Goal: Task Accomplishment & Management: Manage account settings

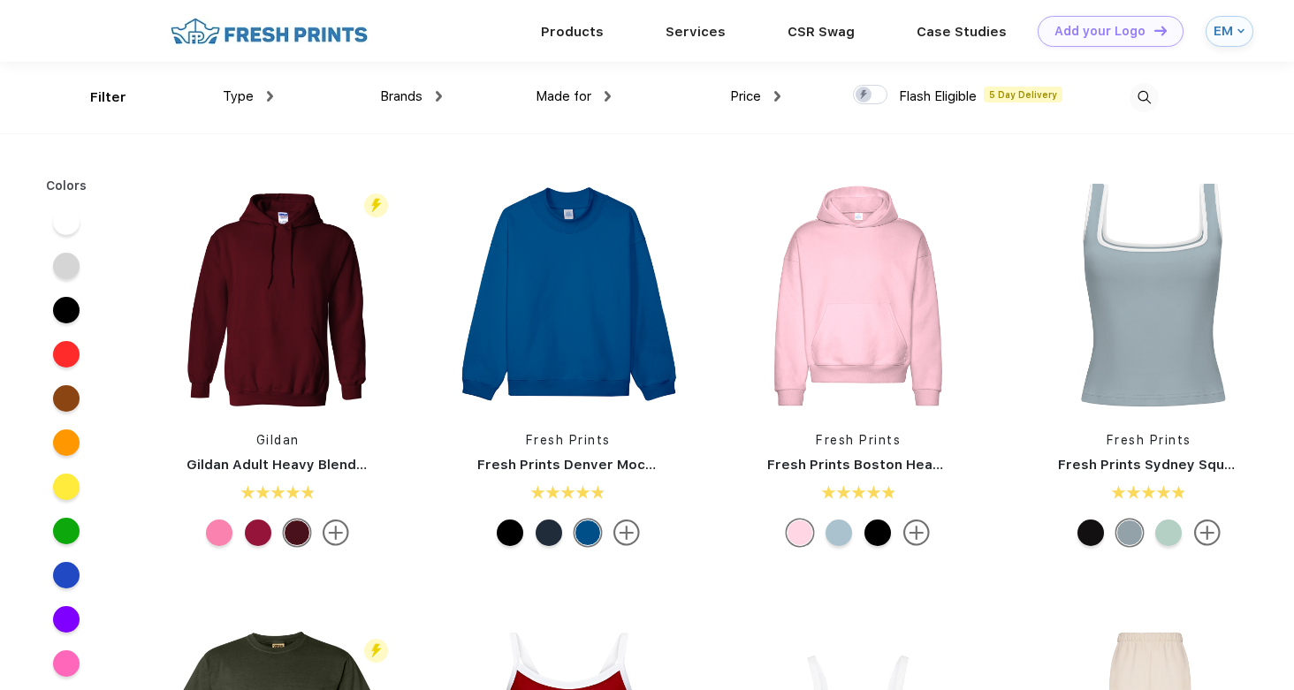
scroll to position [1, 0]
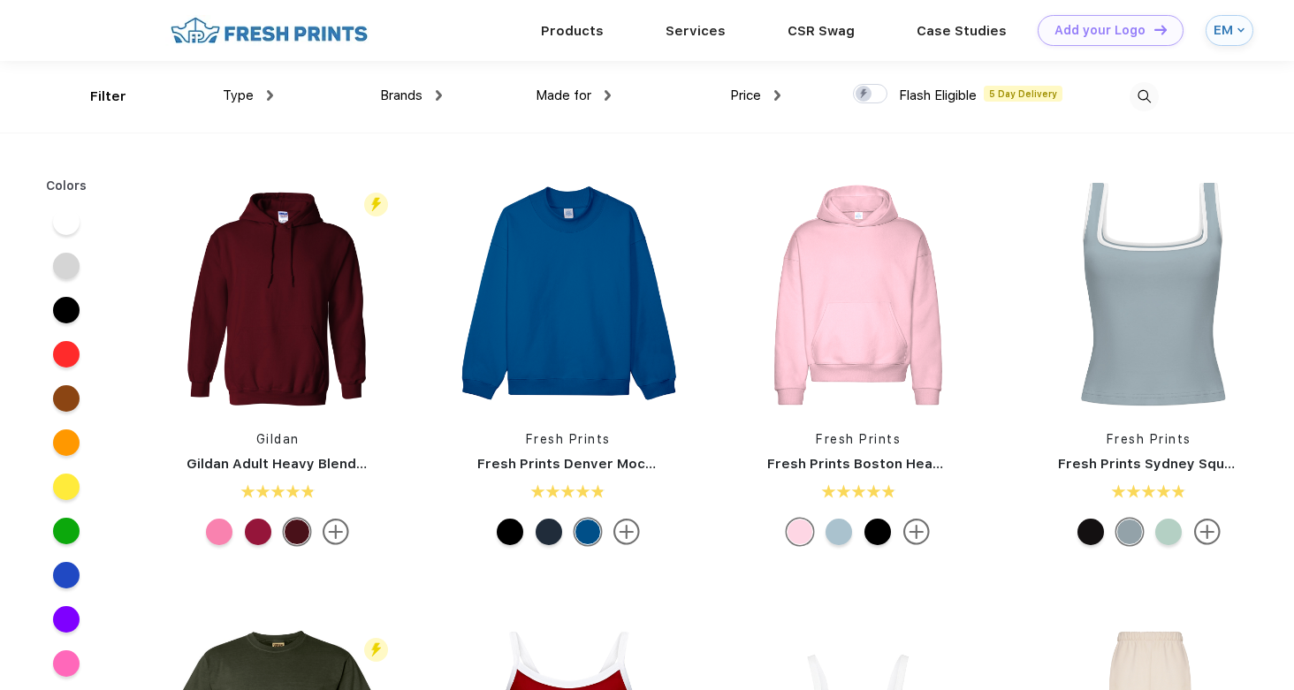
click at [288, 40] on img at bounding box center [269, 30] width 208 height 31
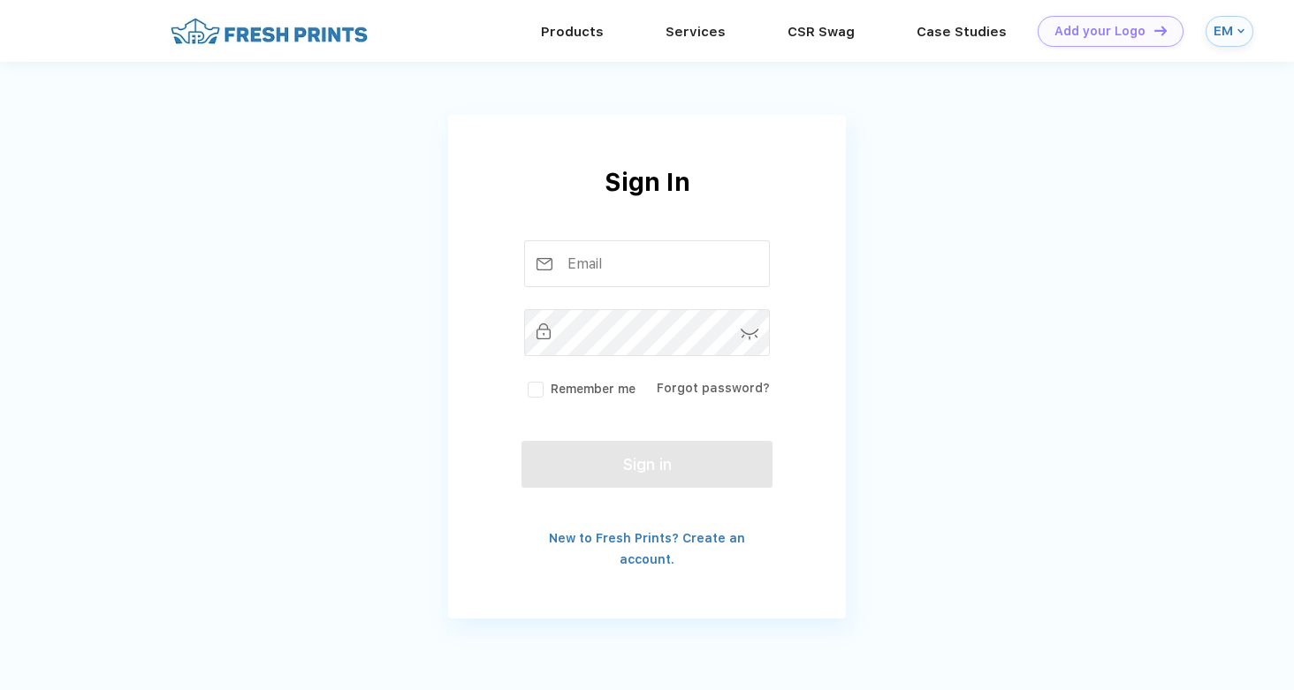
click at [1225, 28] on div "EM" at bounding box center [1223, 31] width 19 height 15
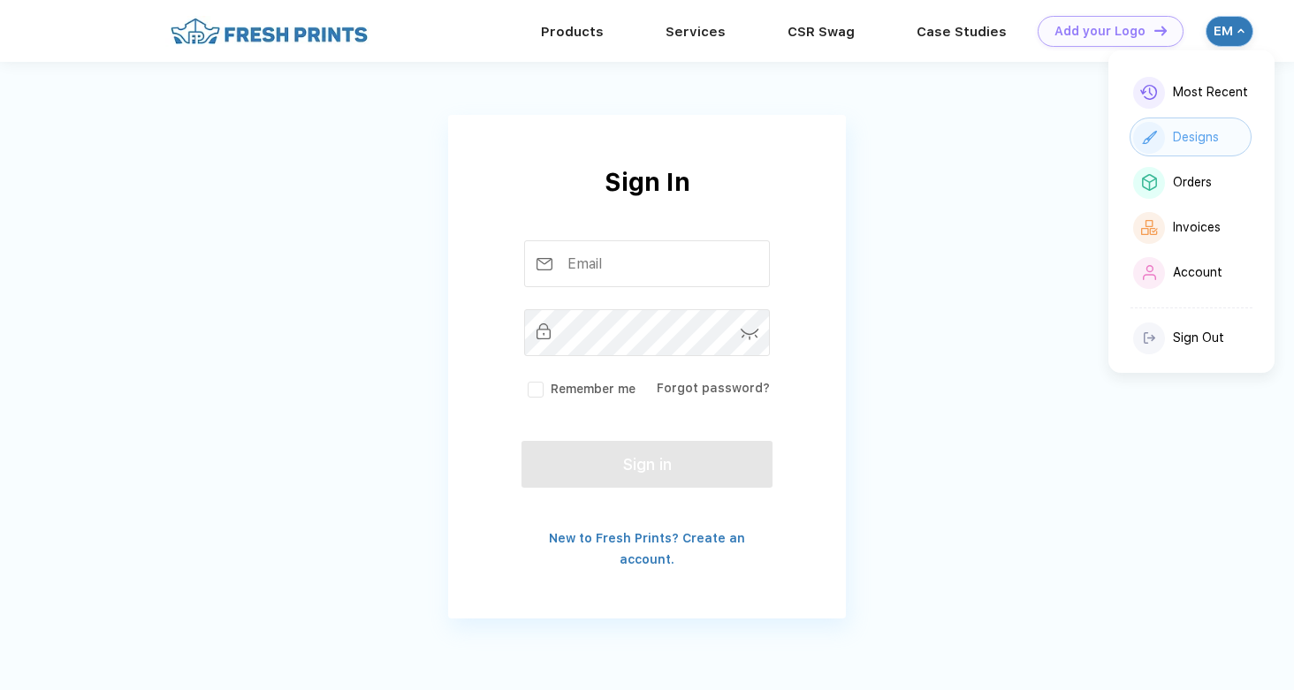
click at [1192, 141] on div "Designs" at bounding box center [1196, 137] width 46 height 15
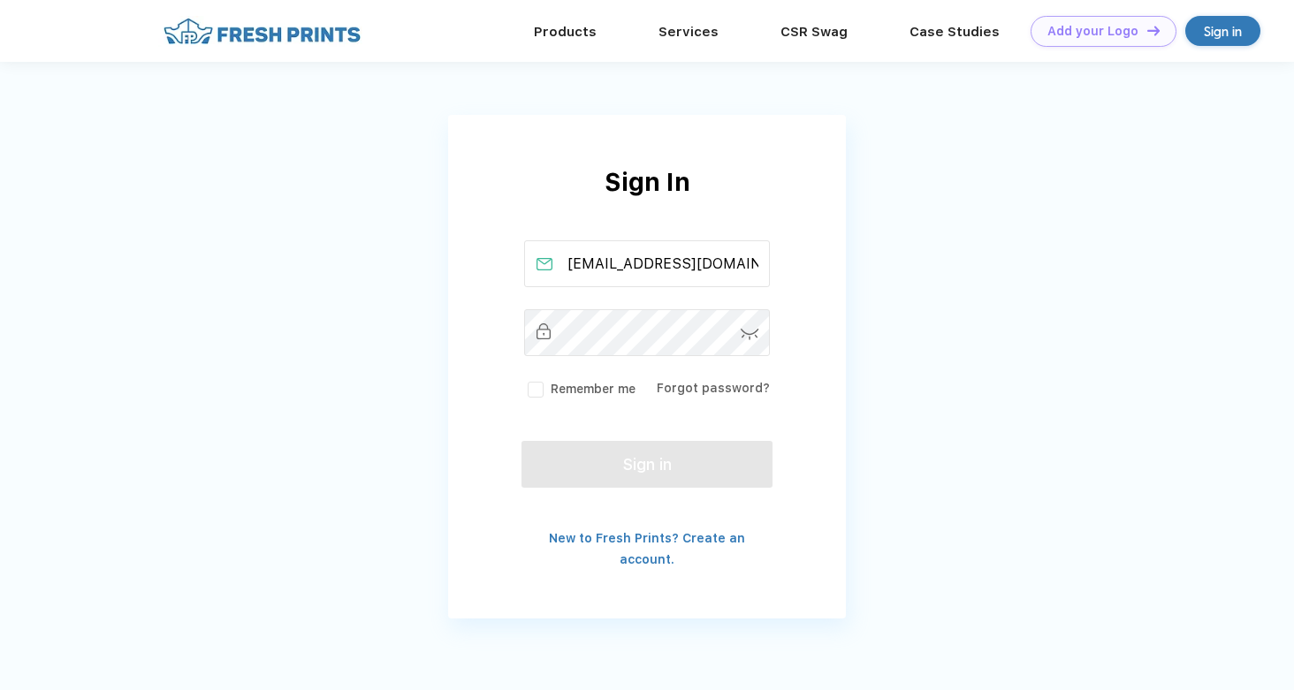
type input "mayaschragen25@gmail.com"
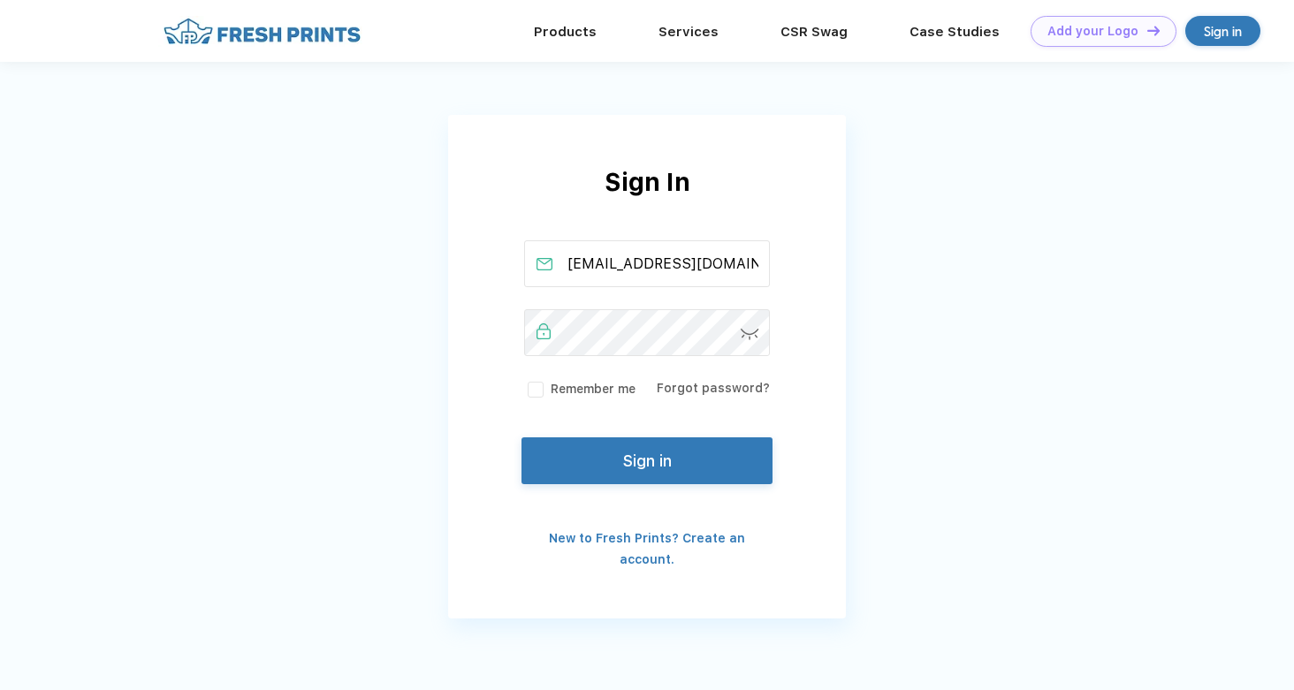
click at [584, 478] on button "Sign in" at bounding box center [647, 461] width 251 height 47
click at [584, 477] on button "Sign in" at bounding box center [647, 461] width 251 height 47
click at [1239, 29] on div "Sign in" at bounding box center [1223, 31] width 38 height 20
click at [706, 416] on div "Sign In mayaschragen25@gmail.com Remember me Forgot password? Sign in New to Fr…" at bounding box center [647, 367] width 398 height 407
click at [628, 537] on link "New to Fresh Prints? Create an account." at bounding box center [647, 548] width 196 height 35
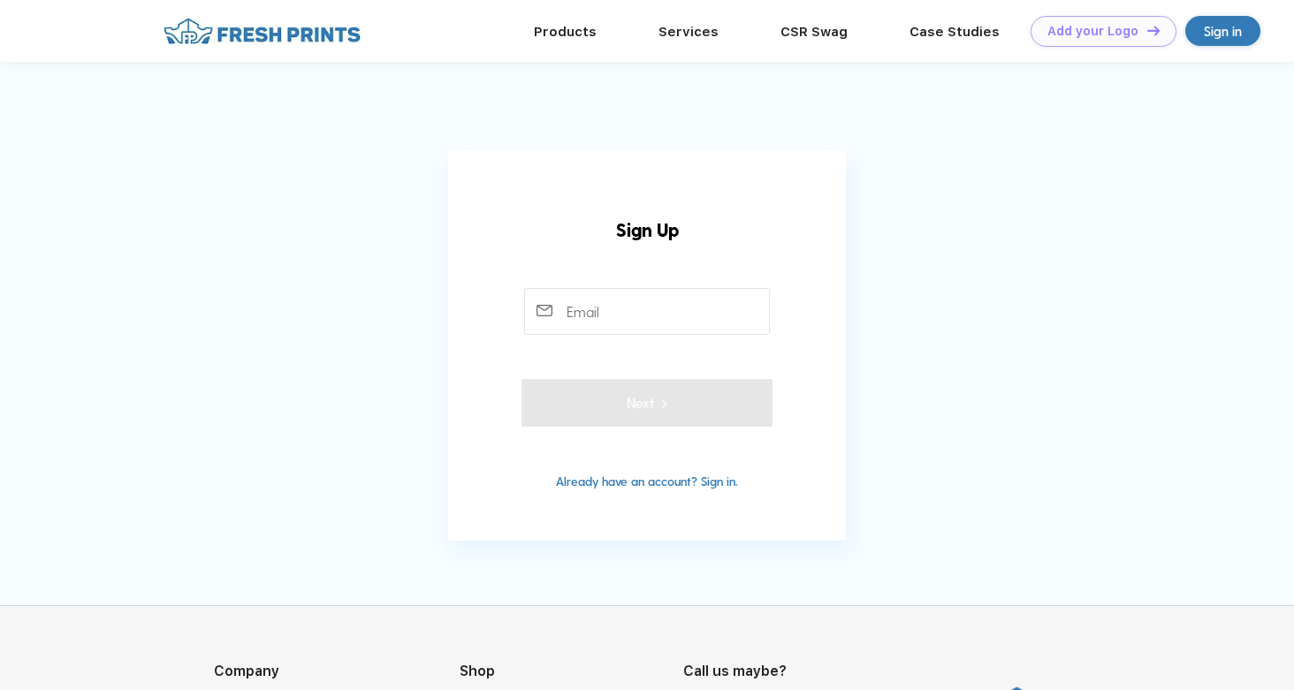
click at [367, 305] on app-user-form-overlay "Sign Up 12+ Characters Mix of Numbers, Alphabets, Symbols Remember me Forgot pa…" at bounding box center [647, 345] width 1294 height 391
click at [599, 314] on input "text" at bounding box center [647, 311] width 247 height 47
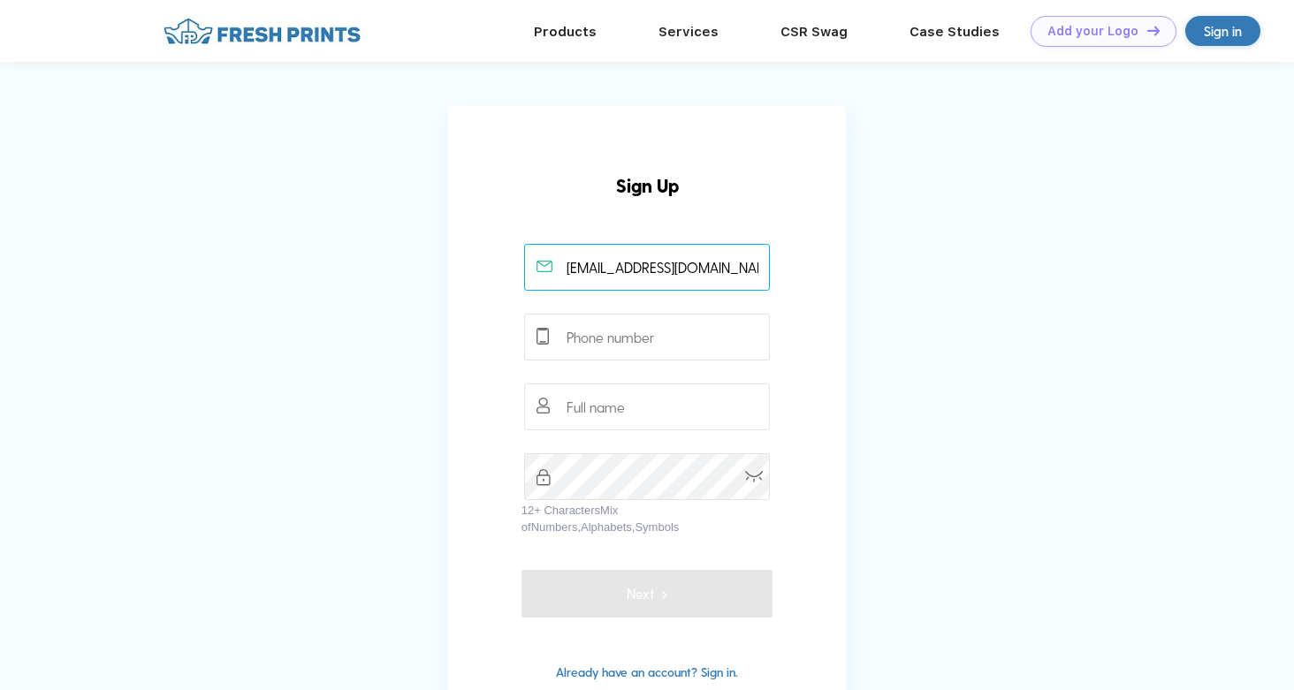
type input "[EMAIL_ADDRESS][DOMAIN_NAME]"
click at [429, 466] on app-user-form-overlay "Sign Up [EMAIL_ADDRESS][DOMAIN_NAME] 12+ Characters Mix of Numbers, Alphabets, …" at bounding box center [647, 419] width 1294 height 626
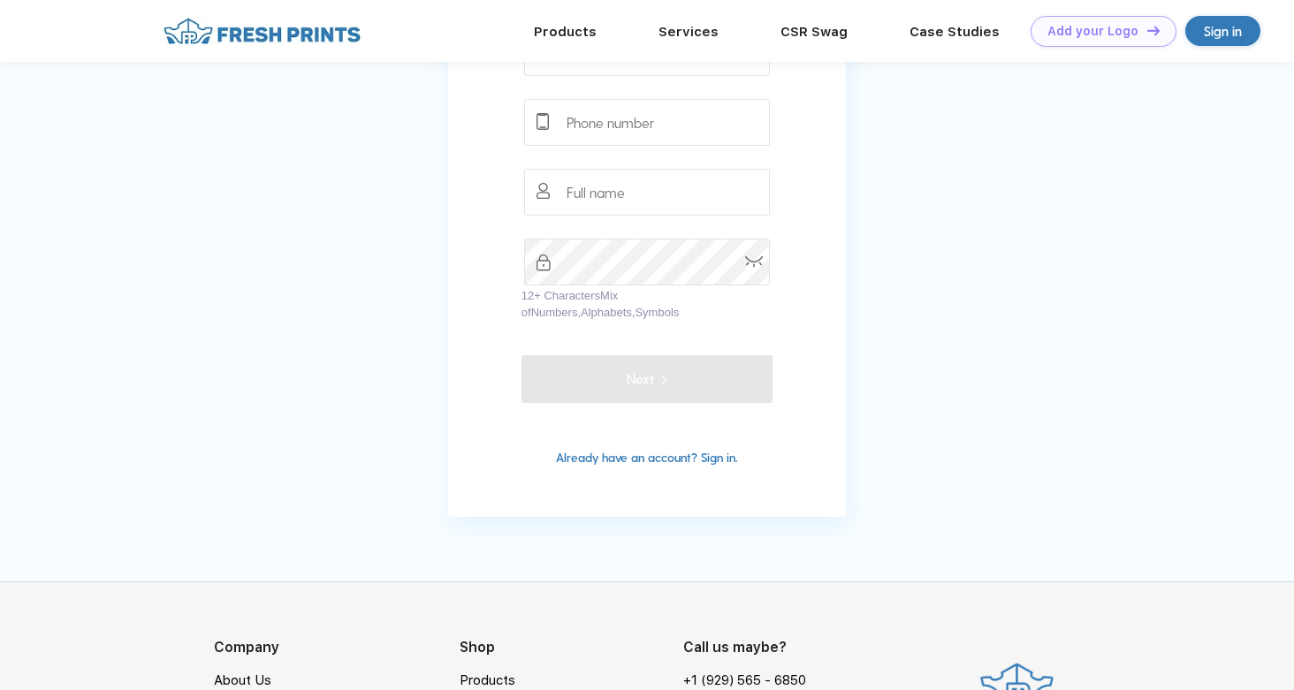
scroll to position [238, 0]
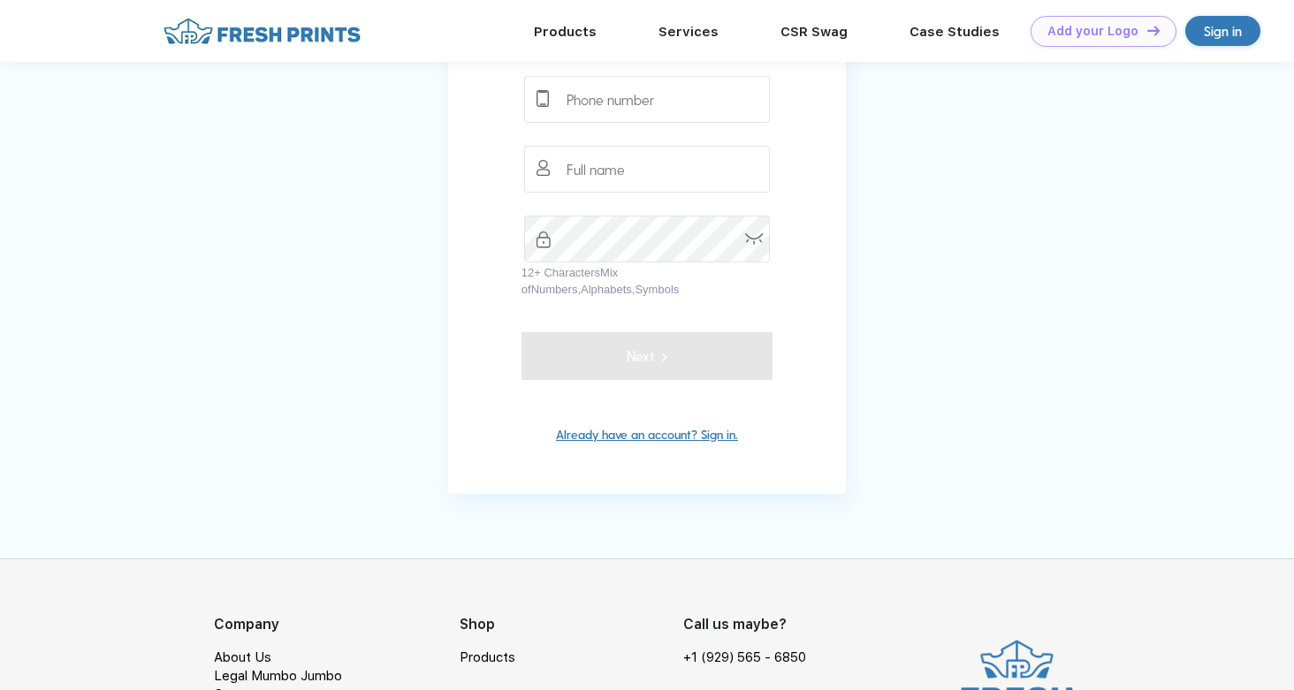
click at [617, 437] on link "Already have an account? Sign in." at bounding box center [647, 434] width 182 height 15
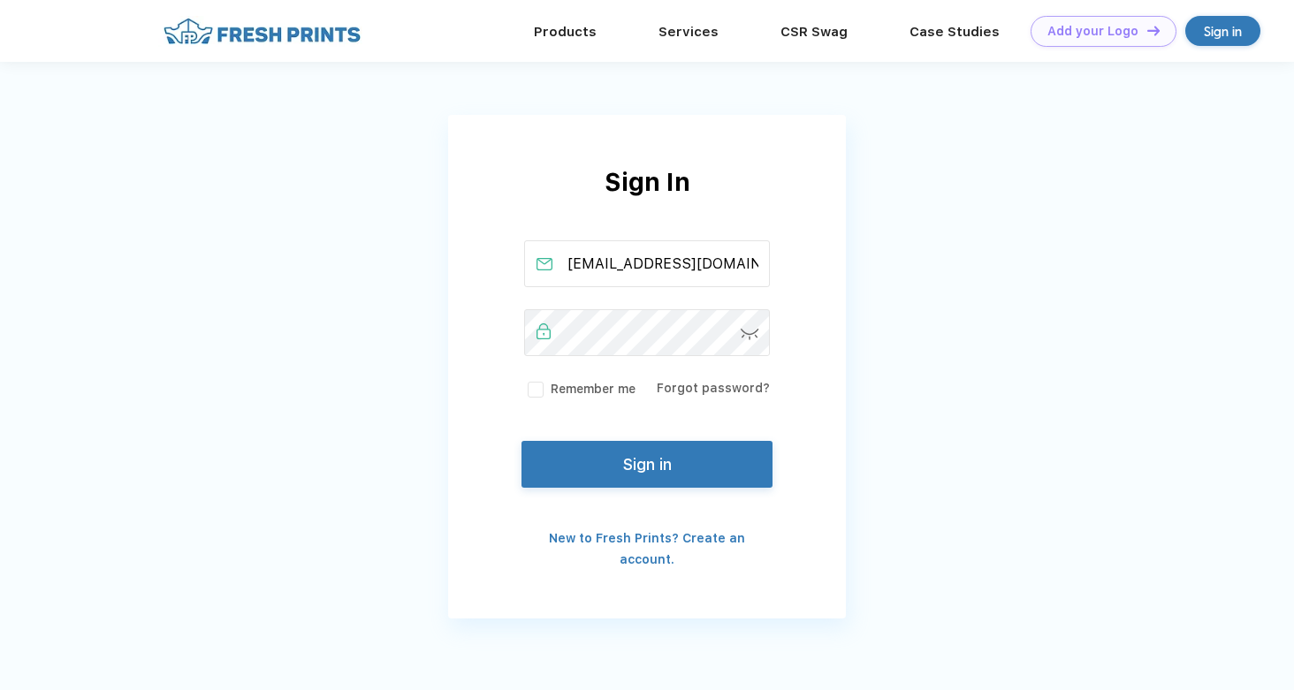
click at [531, 386] on label "Remember me" at bounding box center [579, 389] width 111 height 19
click at [0, 0] on input "Remember me" at bounding box center [0, 0] width 0 height 0
click at [756, 334] on img at bounding box center [750, 334] width 19 height 11
click at [643, 463] on button "Sign in" at bounding box center [647, 461] width 251 height 47
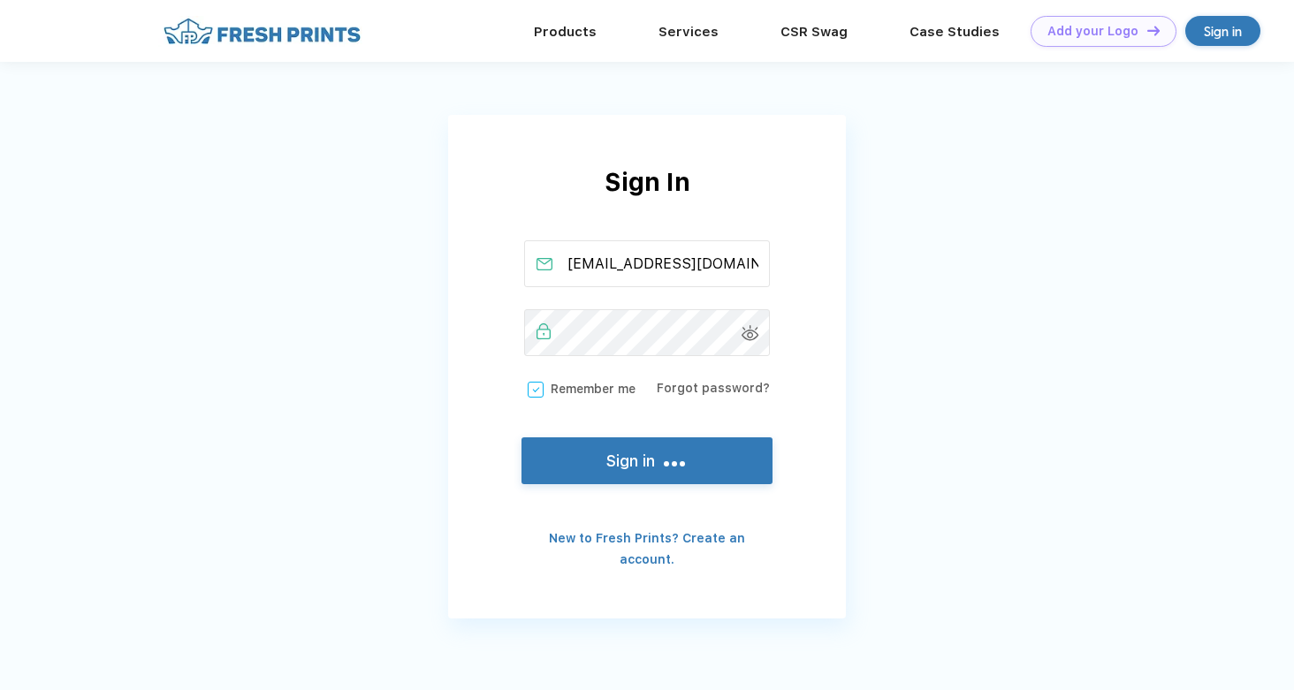
click at [643, 463] on button "Sign in" at bounding box center [647, 461] width 251 height 47
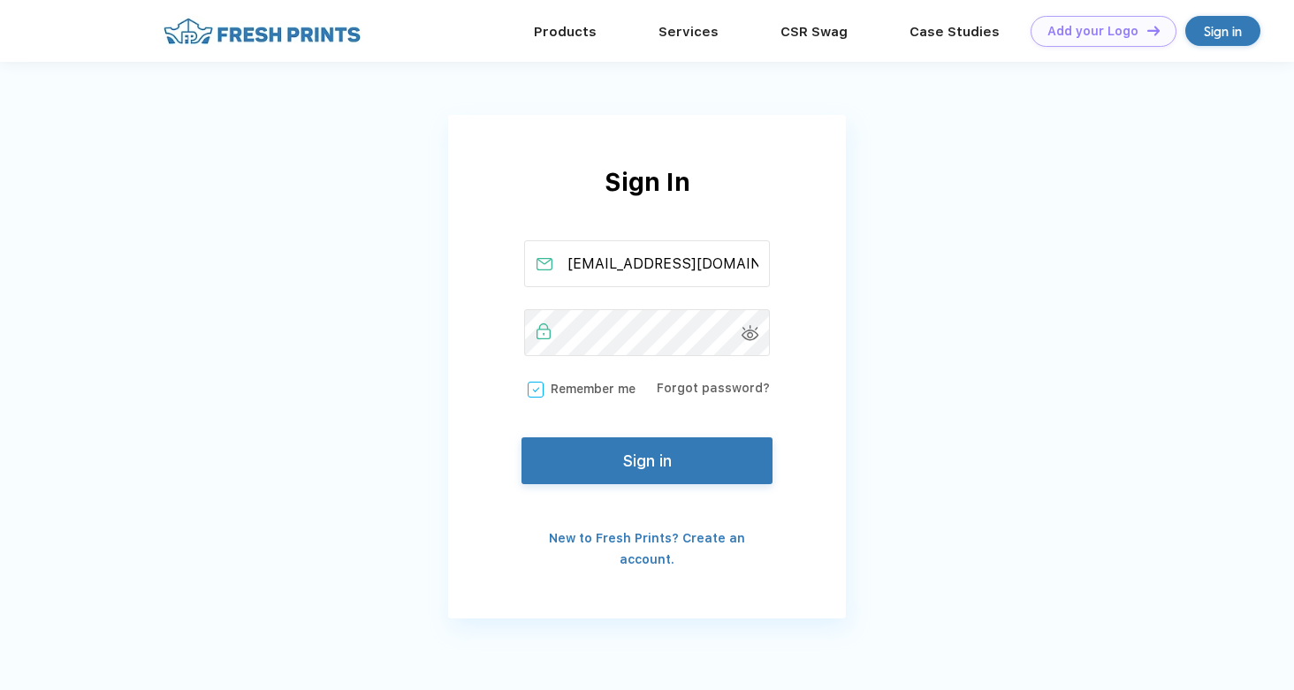
click at [643, 463] on button "Sign in" at bounding box center [647, 461] width 251 height 47
click at [622, 454] on button "Sign in" at bounding box center [647, 461] width 251 height 47
